Goal: Transaction & Acquisition: Register for event/course

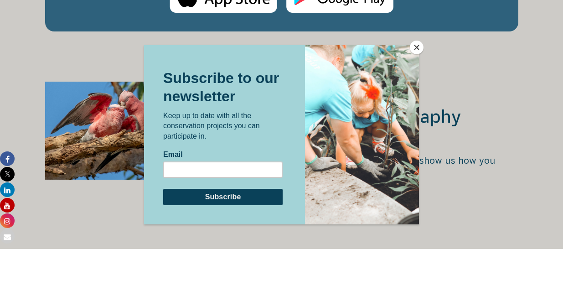
scroll to position [1578, 0]
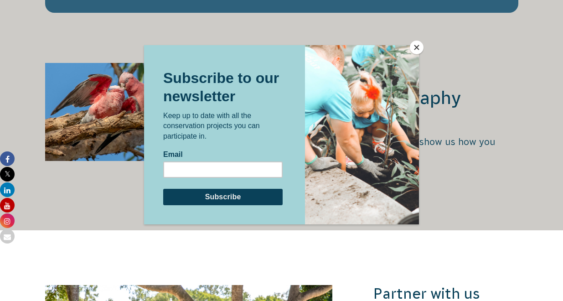
click at [420, 46] on button "Close" at bounding box center [417, 48] width 14 height 14
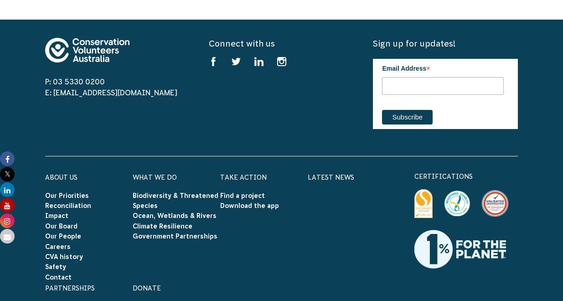
scroll to position [2640, 0]
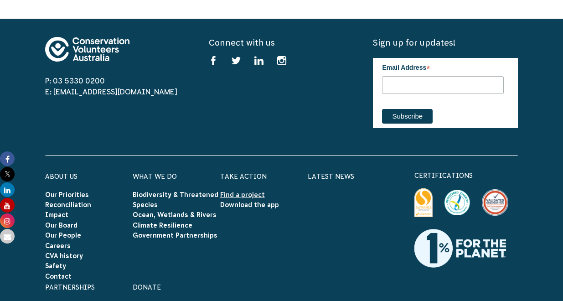
click at [238, 191] on link "Find a project" at bounding box center [242, 194] width 45 height 7
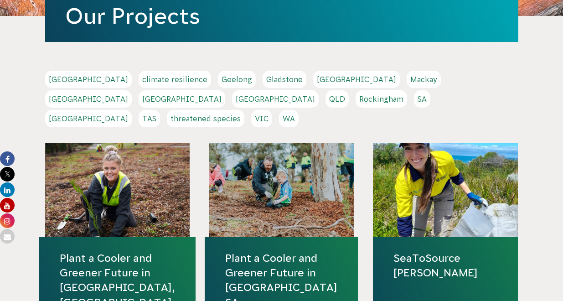
scroll to position [157, 0]
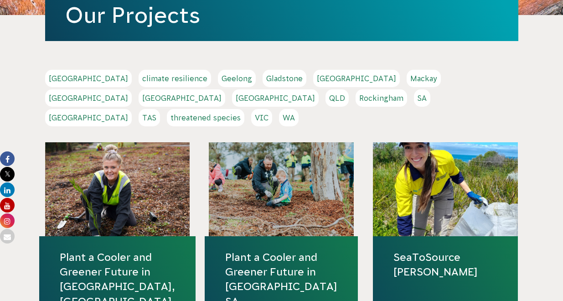
click at [132, 89] on link "[GEOGRAPHIC_DATA]" at bounding box center [88, 97] width 87 height 17
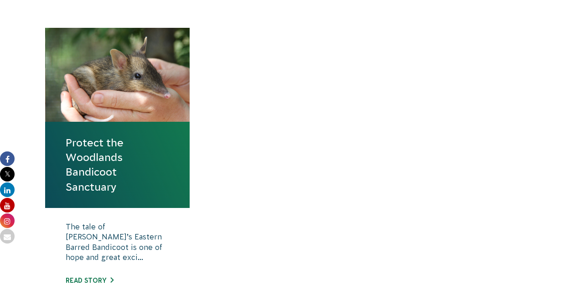
scroll to position [354, 0]
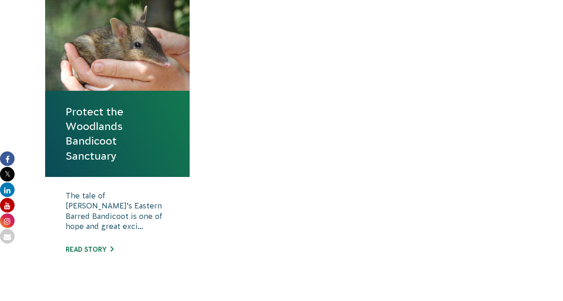
click at [83, 137] on link "Protect the Woodlands Bandicoot Sanctuary" at bounding box center [118, 133] width 104 height 59
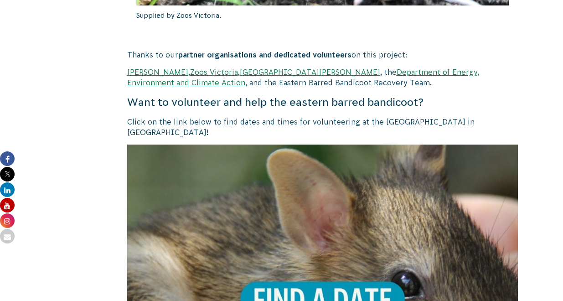
scroll to position [1738, 0]
